Goal: Navigation & Orientation: Go to known website

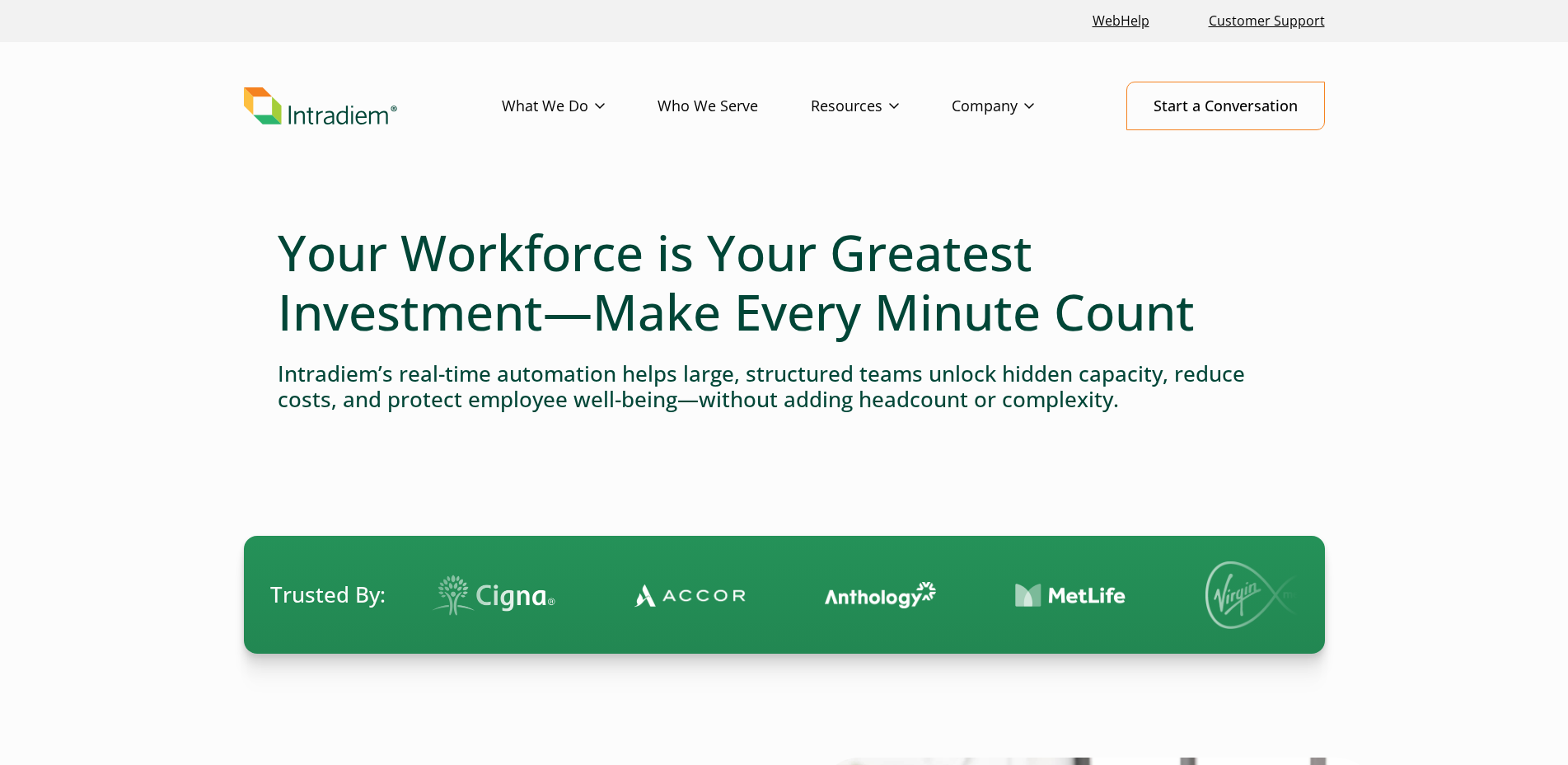
click at [332, 116] on img "Link to homepage of Intradiem" at bounding box center [321, 106] width 153 height 38
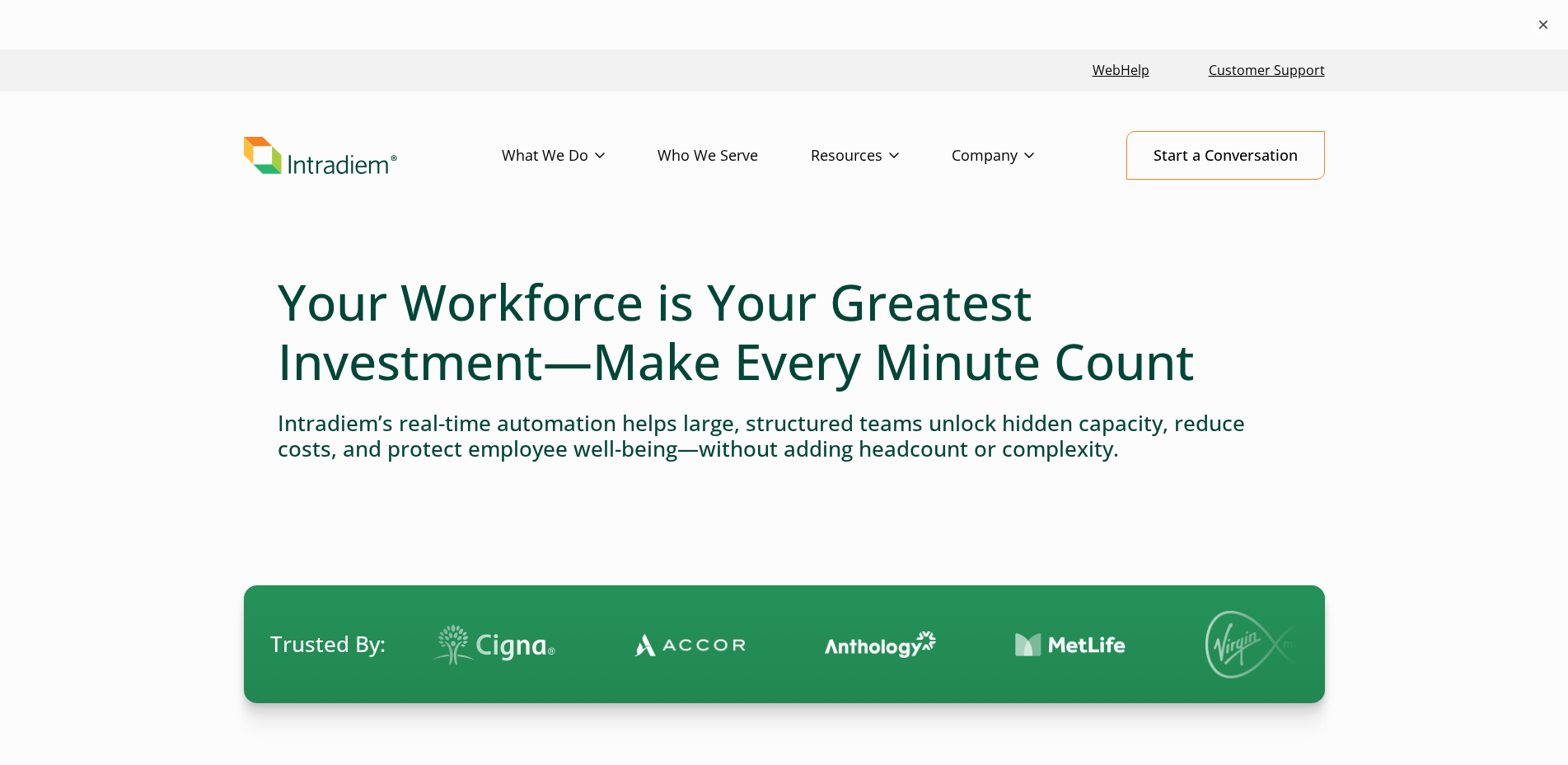
click at [1536, 24] on button "×" at bounding box center [1543, 24] width 19 height 19
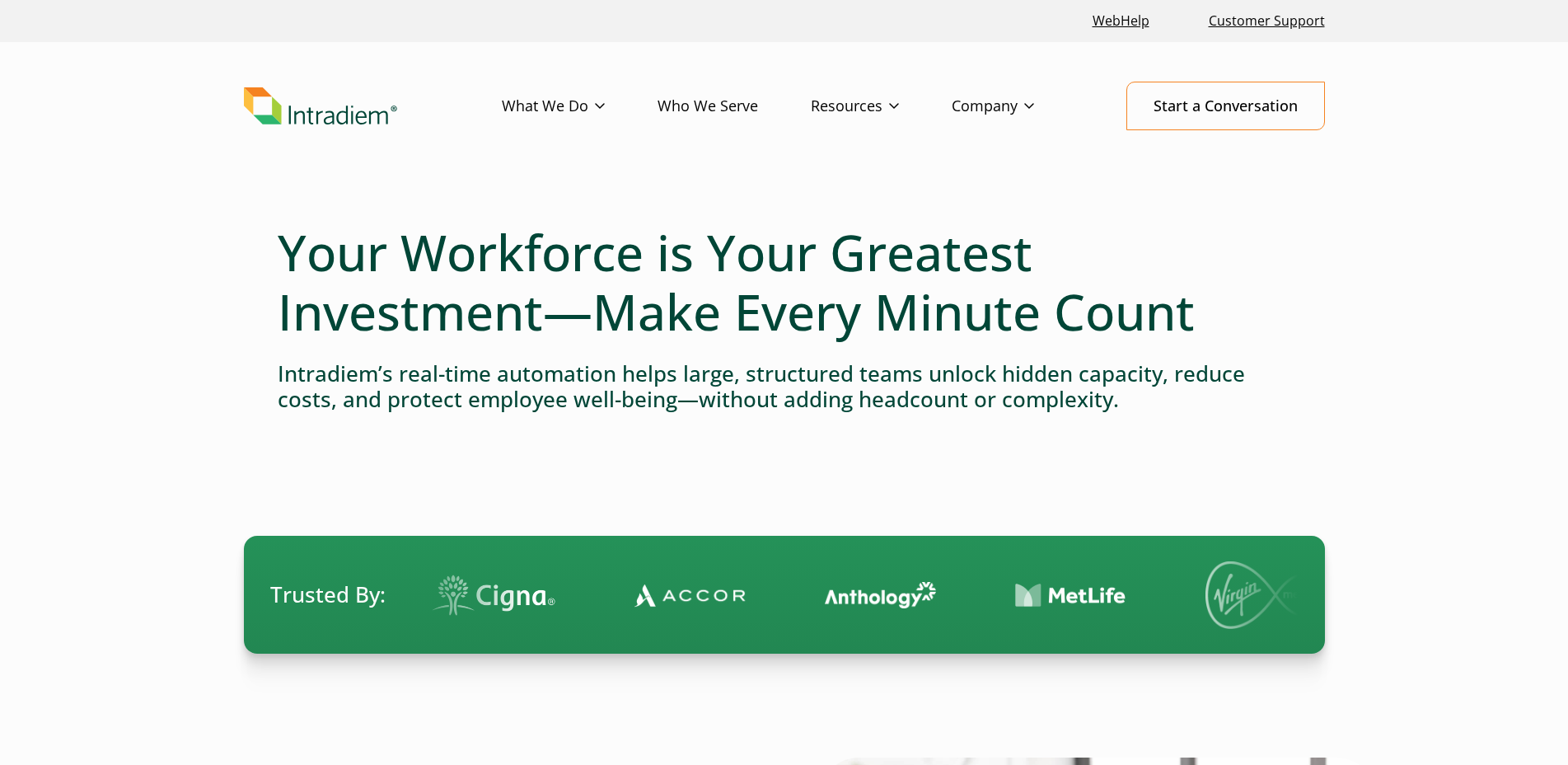
click at [355, 121] on img "Link to homepage of Intradiem" at bounding box center [321, 106] width 153 height 38
